Goal: Task Accomplishment & Management: Manage account settings

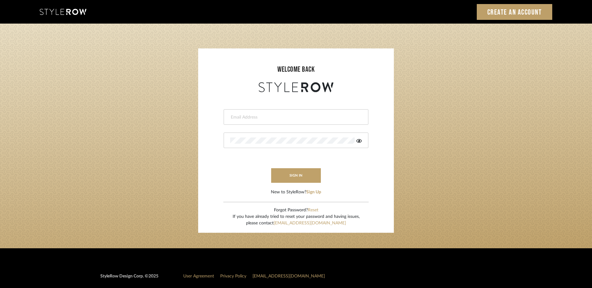
click at [257, 117] on input "email" at bounding box center [295, 117] width 130 height 6
type input "[EMAIL_ADDRESS][DOMAIN_NAME]"
click at [304, 173] on button "sign in" at bounding box center [296, 175] width 50 height 15
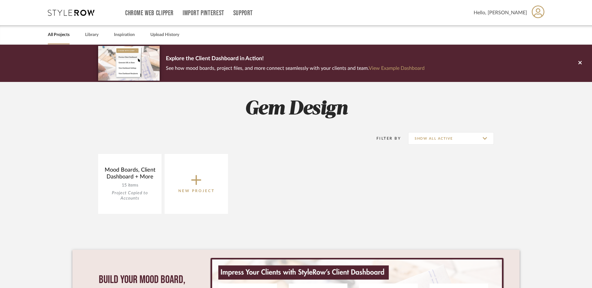
click at [166, 132] on div "Filter By Show All Active" at bounding box center [296, 139] width 396 height 16
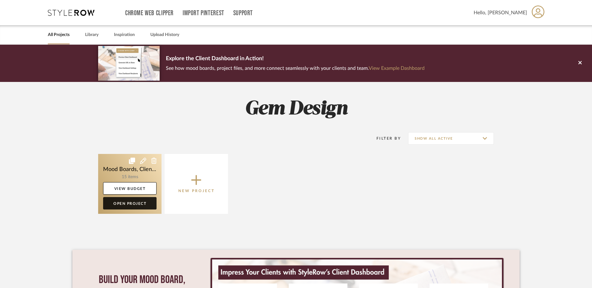
click at [128, 206] on link "Open Project" at bounding box center [129, 203] width 53 height 12
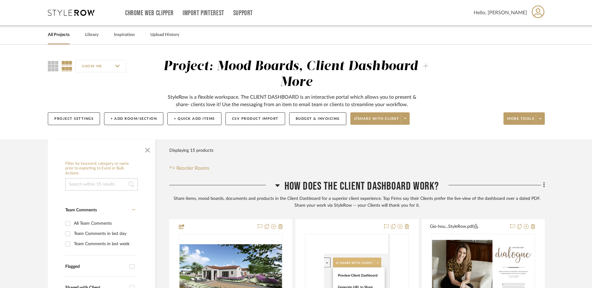
click at [59, 14] on icon at bounding box center [71, 13] width 47 height 6
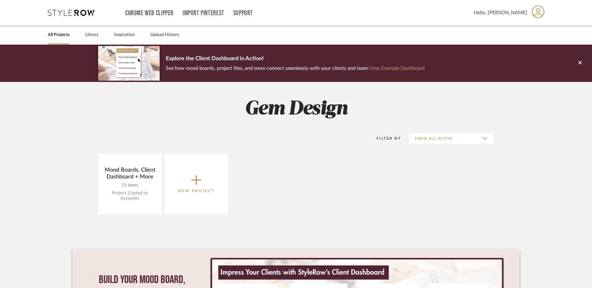
click at [197, 185] on icon at bounding box center [196, 180] width 10 height 13
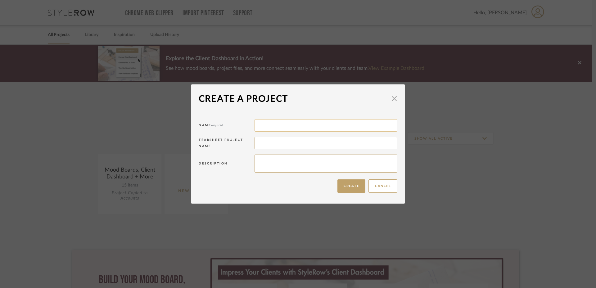
click at [279, 122] on input at bounding box center [326, 125] width 143 height 12
type input "Project Timothy"
type input "Tearsheet project name..."
type textarea "Desc."
click at [340, 184] on button "Create" at bounding box center [352, 186] width 28 height 13
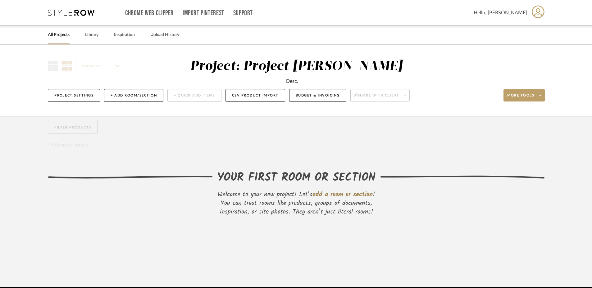
click at [214, 166] on div "Filter Products Reorder Rooms YOUR FIRST ROOM OR SECTION Welcome to your new pr…" at bounding box center [296, 201] width 497 height 171
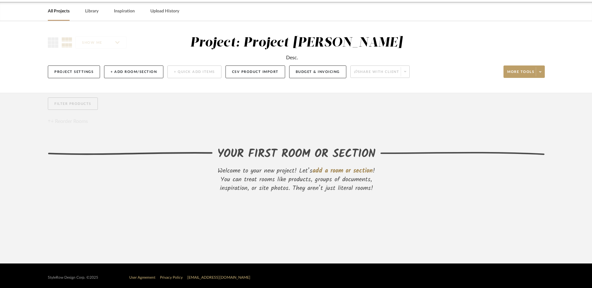
scroll to position [28, 0]
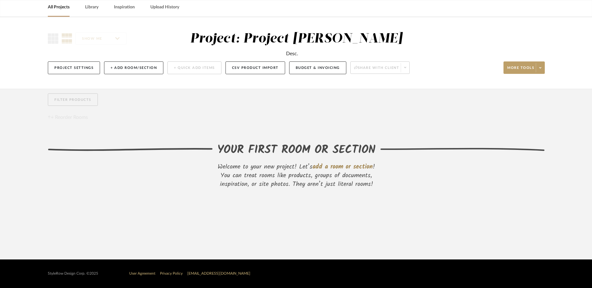
drag, startPoint x: 195, startPoint y: 148, endPoint x: 206, endPoint y: 203, distance: 55.7
click at [337, 107] on div "Filter Products Reorder Rooms" at bounding box center [296, 107] width 497 height 28
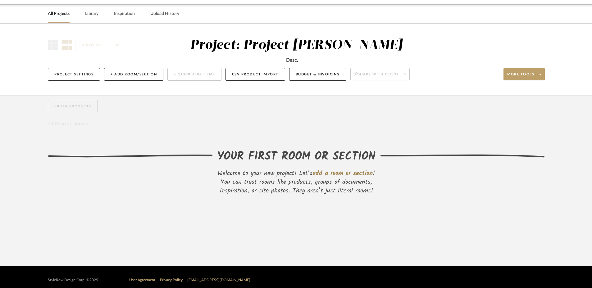
scroll to position [0, 0]
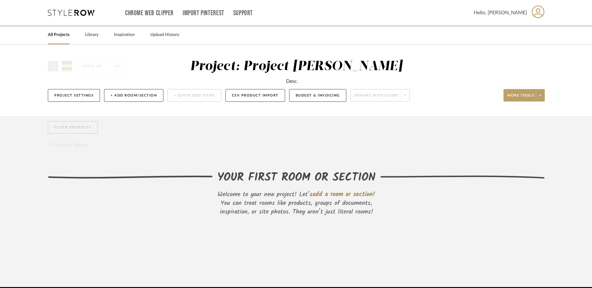
click at [191, 77] on div "Desc." at bounding box center [296, 80] width 270 height 11
click at [64, 17] on div "Chrome Web Clipper Import Pinterest Support All Projects Library Inspiration Up…" at bounding box center [296, 12] width 497 height 25
click at [75, 14] on icon at bounding box center [71, 13] width 47 height 6
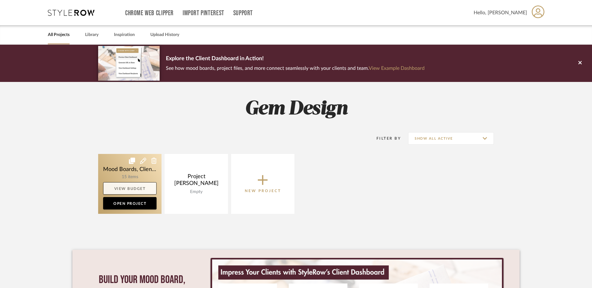
click at [128, 188] on link "View Budget" at bounding box center [129, 188] width 53 height 12
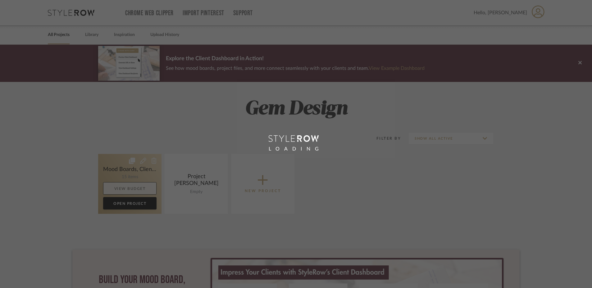
click at [128, 188] on div "LOADING" at bounding box center [296, 144] width 592 height 288
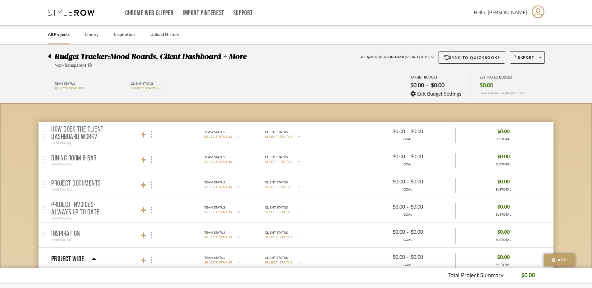
click at [275, 32] on div "All Projects Library Inspiration Upload History" at bounding box center [296, 34] width 515 height 19
click at [155, 12] on link "Chrome Web Clipper" at bounding box center [149, 13] width 48 height 5
